Goal: Transaction & Acquisition: Purchase product/service

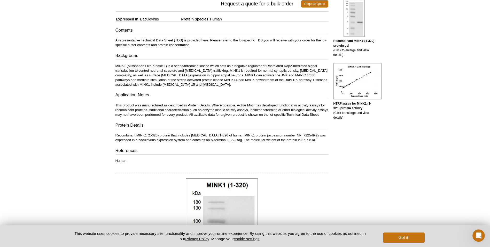
scroll to position [68, 0]
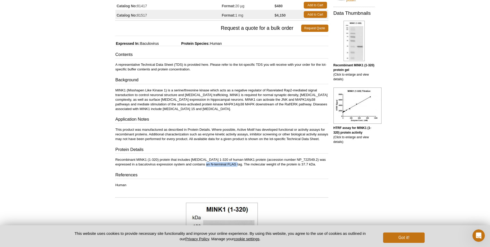
drag, startPoint x: 211, startPoint y: 168, endPoint x: 243, endPoint y: 170, distance: 31.3
click at [243, 167] on p "Recombinant MINK1 (1-320) protein that includes amino acids 1-320 of human MINK…" at bounding box center [222, 161] width 213 height 9
copy p "N-terminal FLAG tag"
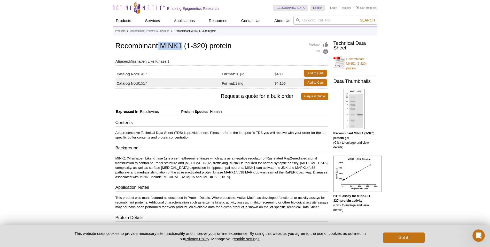
drag, startPoint x: 159, startPoint y: 45, endPoint x: 183, endPoint y: 44, distance: 24.0
click at [183, 44] on h1 "Recombinant MINK1 (1-320) protein" at bounding box center [222, 46] width 213 height 9
copy h1 "MINK1"
click at [318, 73] on link "Add to Cart" at bounding box center [315, 73] width 23 height 7
click at [314, 72] on link "Add to Cart" at bounding box center [315, 73] width 23 height 7
